Goal: Task Accomplishment & Management: Use online tool/utility

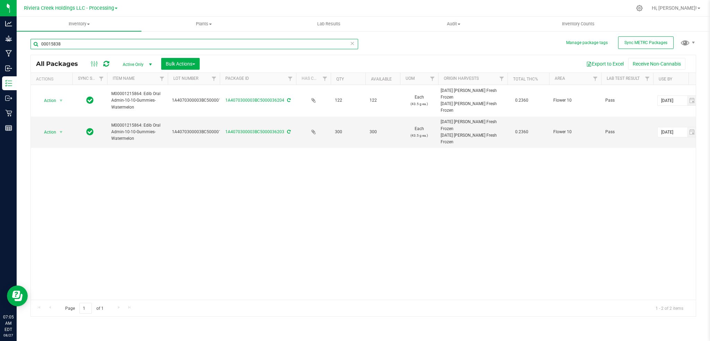
click at [65, 45] on input "00015838" at bounding box center [194, 44] width 328 height 10
type input "0"
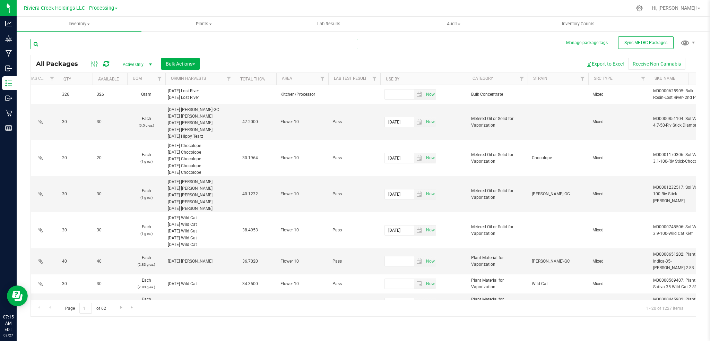
scroll to position [0, 289]
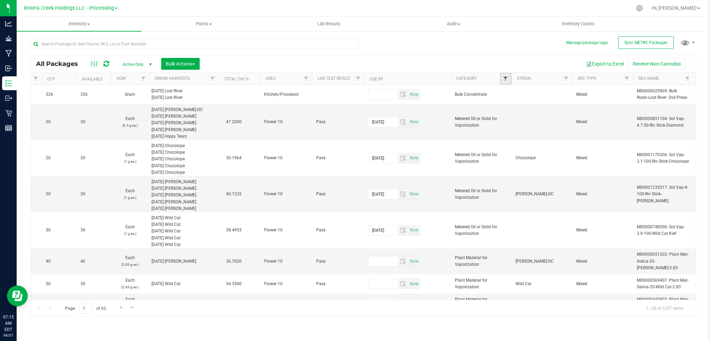
click at [503, 80] on span "Filter" at bounding box center [506, 79] width 6 height 6
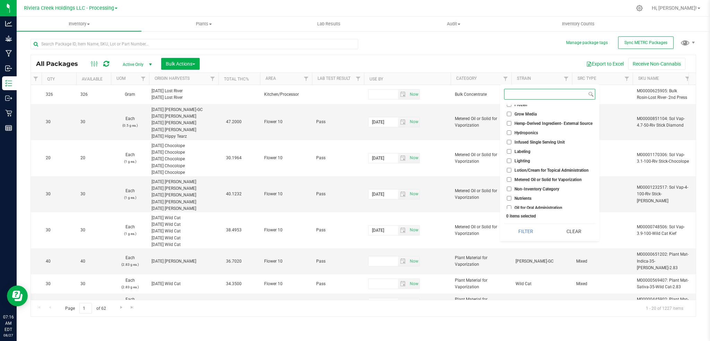
scroll to position [139, 0]
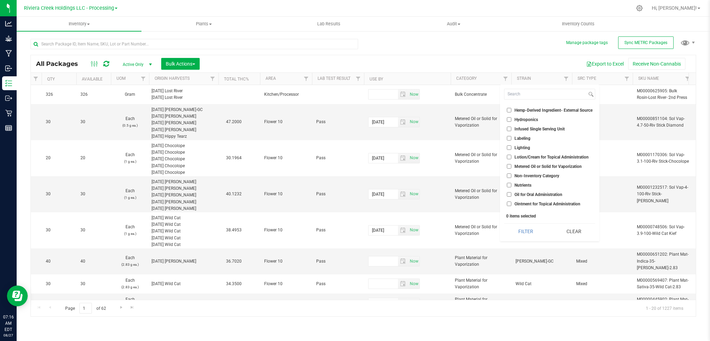
click at [535, 166] on span "Metered Oil or Solid for Vaporization" at bounding box center [547, 166] width 67 height 4
click at [511, 166] on input "Metered Oil or Solid for Vaporization" at bounding box center [509, 166] width 5 height 5
checkbox input "true"
click at [550, 175] on span "Edible for Oral Administration" at bounding box center [541, 175] width 54 height 4
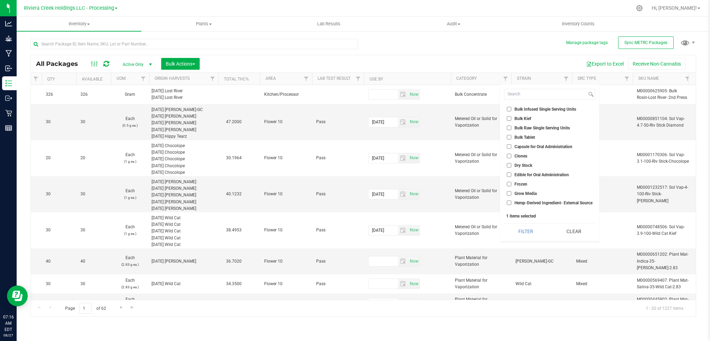
click at [511, 175] on input "Edible for Oral Administration" at bounding box center [509, 174] width 5 height 5
checkbox input "true"
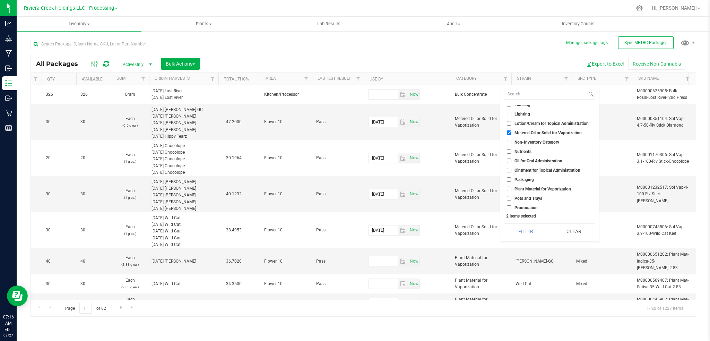
scroll to position [185, 0]
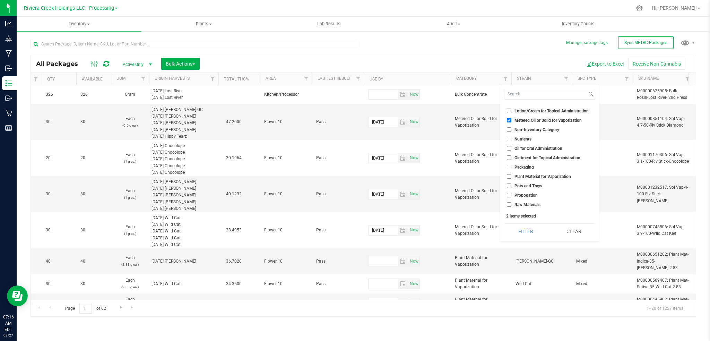
click at [550, 175] on span "Plant Material for Vaporization" at bounding box center [542, 176] width 56 height 4
click at [511, 175] on input "Plant Material for Vaporization" at bounding box center [509, 176] width 5 height 5
checkbox input "true"
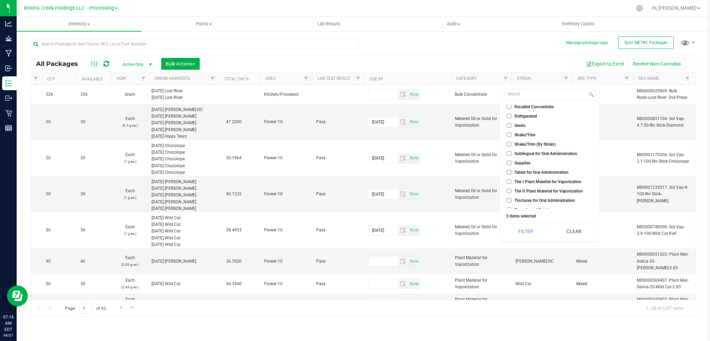
scroll to position [315, 0]
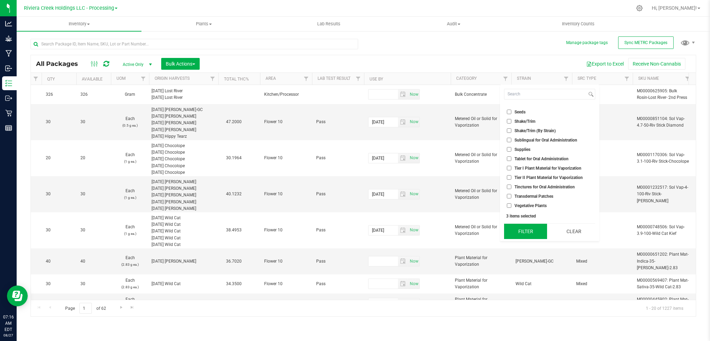
click at [531, 230] on button "Filter" at bounding box center [525, 231] width 43 height 15
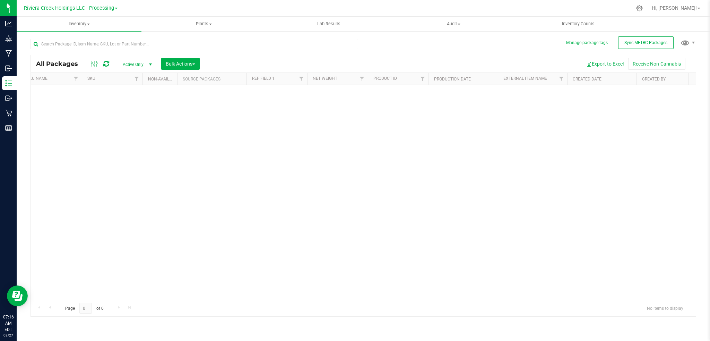
scroll to position [0, 1068]
click at [472, 79] on span "Filter" at bounding box center [472, 79] width 6 height 6
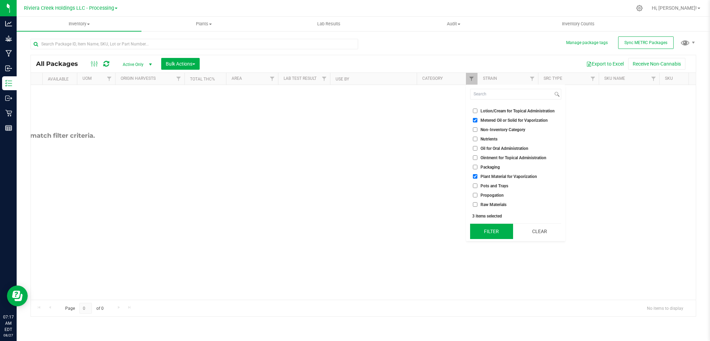
click at [481, 233] on button "Filter" at bounding box center [491, 231] width 43 height 15
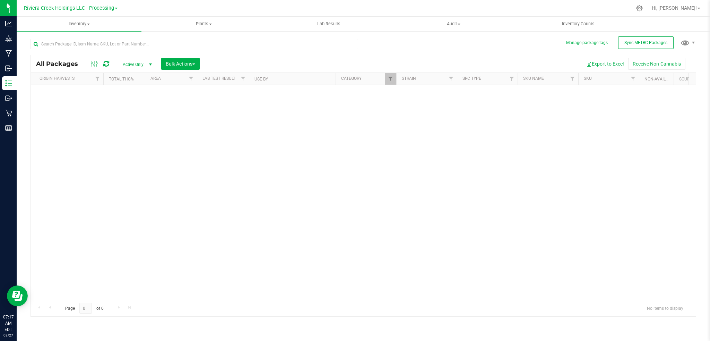
scroll to position [0, 442]
click at [351, 78] on span "Filter" at bounding box center [353, 79] width 6 height 6
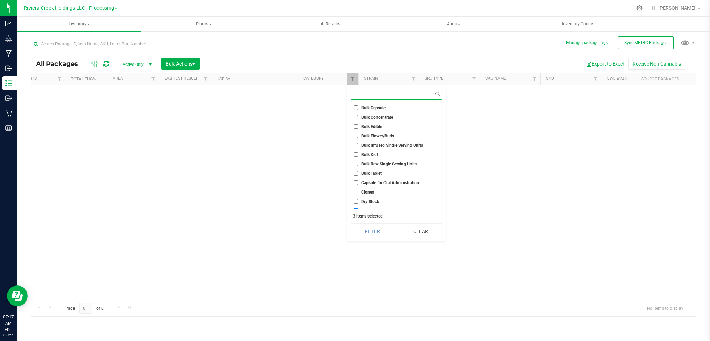
scroll to position [0, 0]
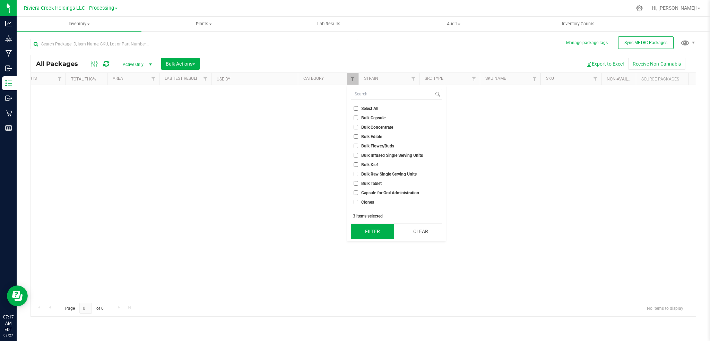
click at [365, 233] on button "Filter" at bounding box center [372, 231] width 43 height 15
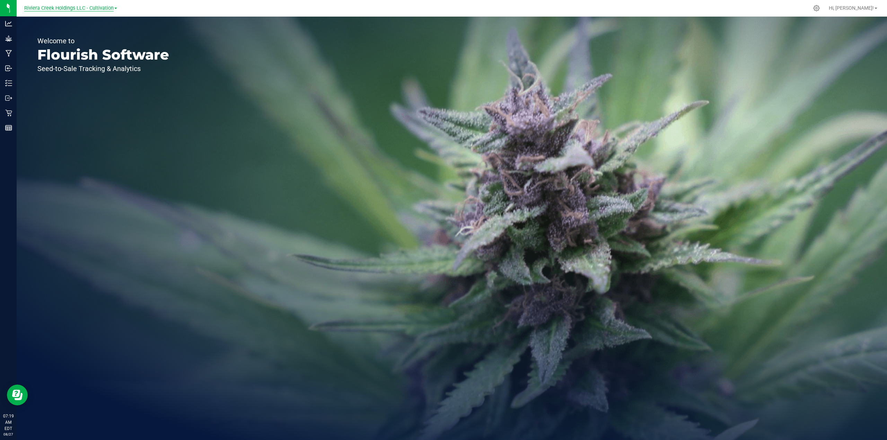
click at [106, 9] on span "Riviera Creek Holdings LLC - Cultivation" at bounding box center [68, 8] width 89 height 6
click at [100, 33] on link "Riviera Creek Holdings LLC - Processing" at bounding box center [70, 33] width 101 height 9
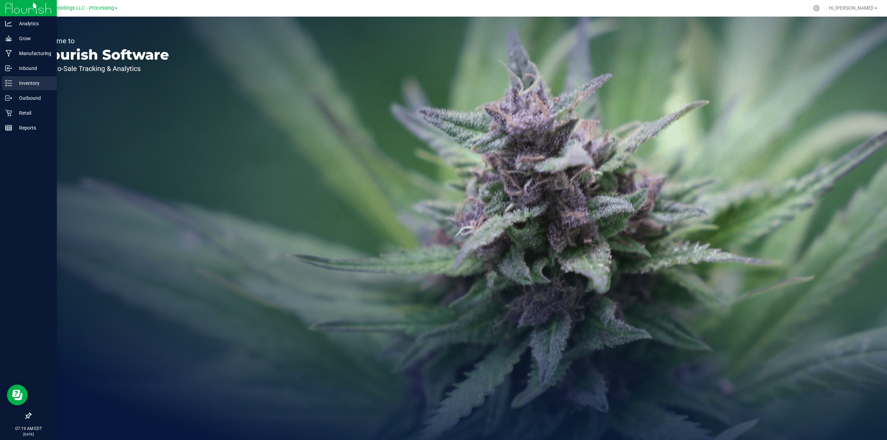
click at [33, 82] on p "Inventory" at bounding box center [33, 83] width 42 height 8
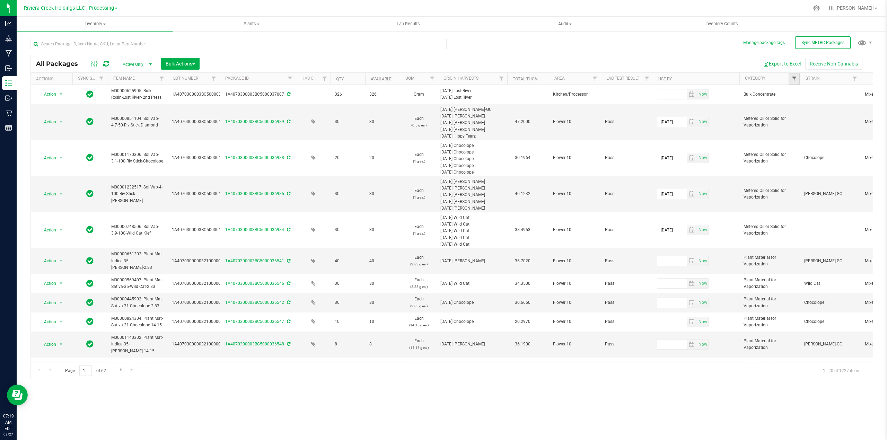
click at [796, 80] on span "Filter" at bounding box center [795, 79] width 6 height 6
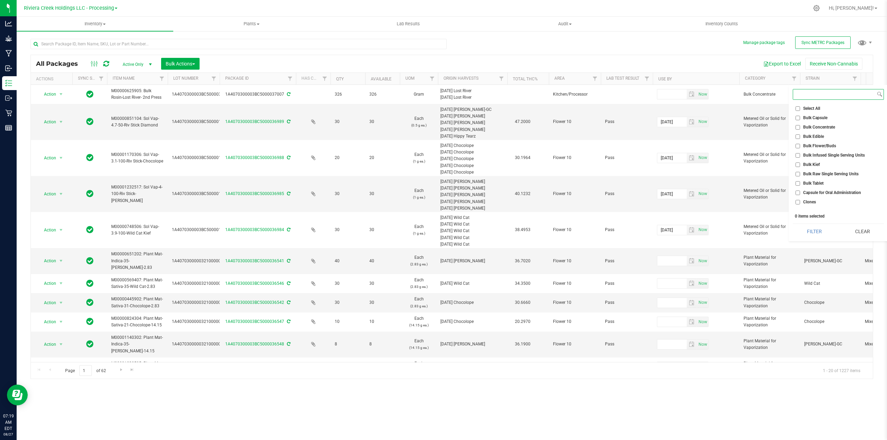
scroll to position [46, 0]
click at [821, 175] on span "Edible for Oral Administration" at bounding box center [830, 175] width 54 height 4
click at [800, 175] on input "Edible for Oral Administration" at bounding box center [798, 175] width 5 height 5
checkbox input "true"
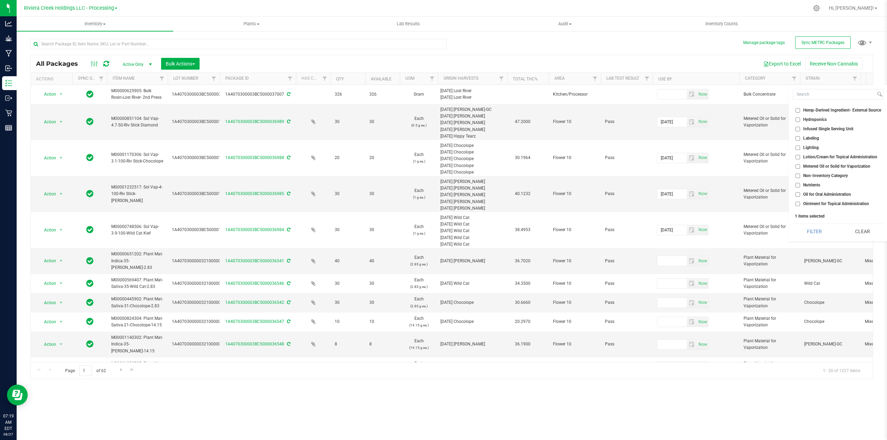
click at [837, 168] on span "Metered Oil or Solid for Vaporization" at bounding box center [836, 166] width 67 height 4
click at [800, 168] on input "Metered Oil or Solid for Vaporization" at bounding box center [798, 166] width 5 height 5
checkbox input "true"
click at [835, 178] on span "Plant Material for Vaporization" at bounding box center [831, 176] width 56 height 4
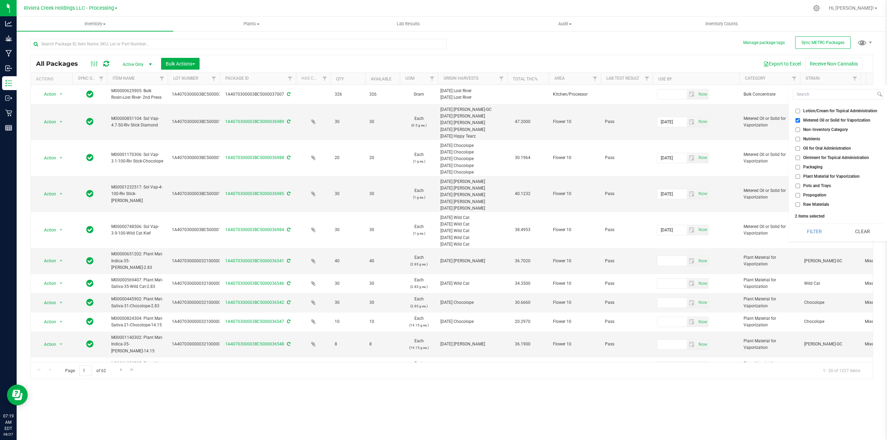
click at [800, 178] on input "Plant Material for Vaporization" at bounding box center [798, 176] width 5 height 5
checkbox input "true"
click at [817, 232] on button "Filter" at bounding box center [814, 231] width 43 height 15
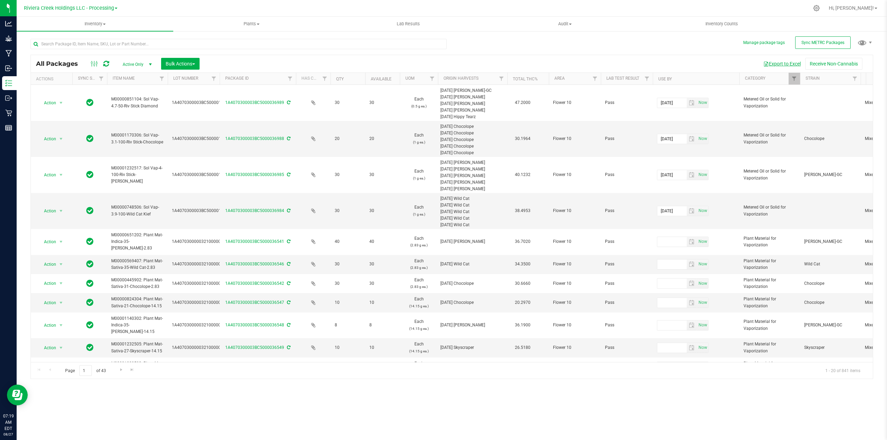
click at [790, 62] on button "Export to Excel" at bounding box center [782, 64] width 46 height 12
